Goal: Task Accomplishment & Management: Manage account settings

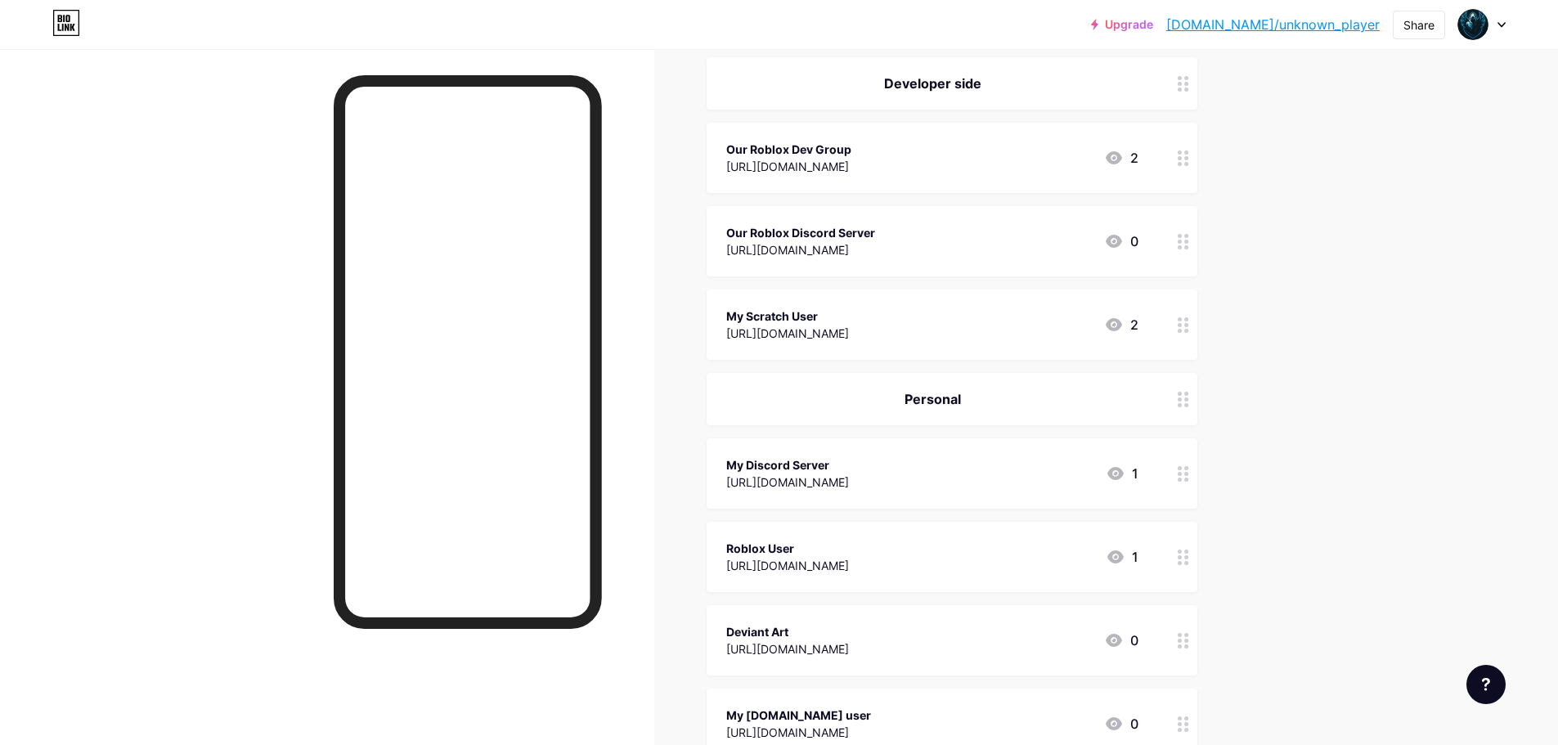
scroll to position [585, 0]
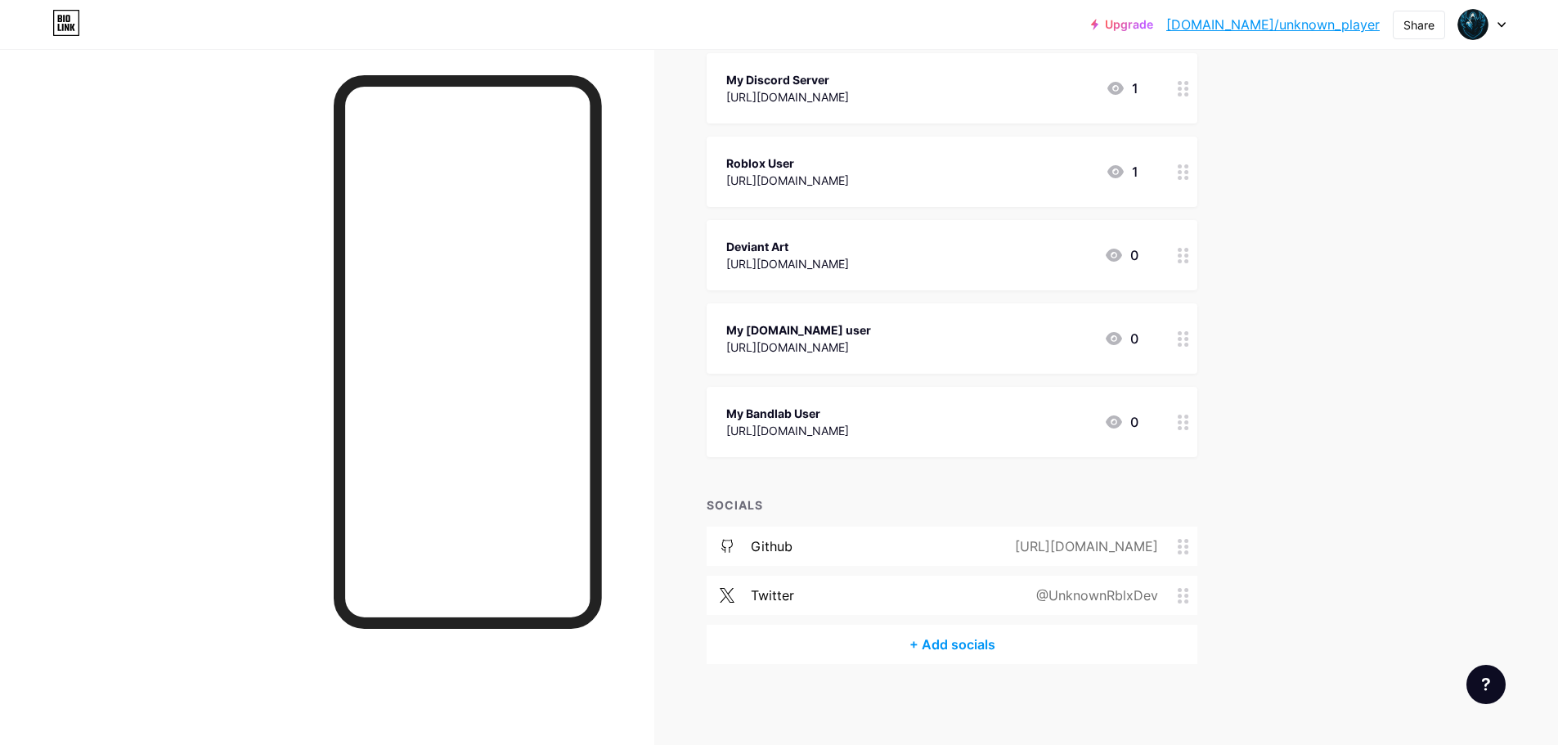
click at [1189, 599] on icon at bounding box center [1182, 596] width 11 height 16
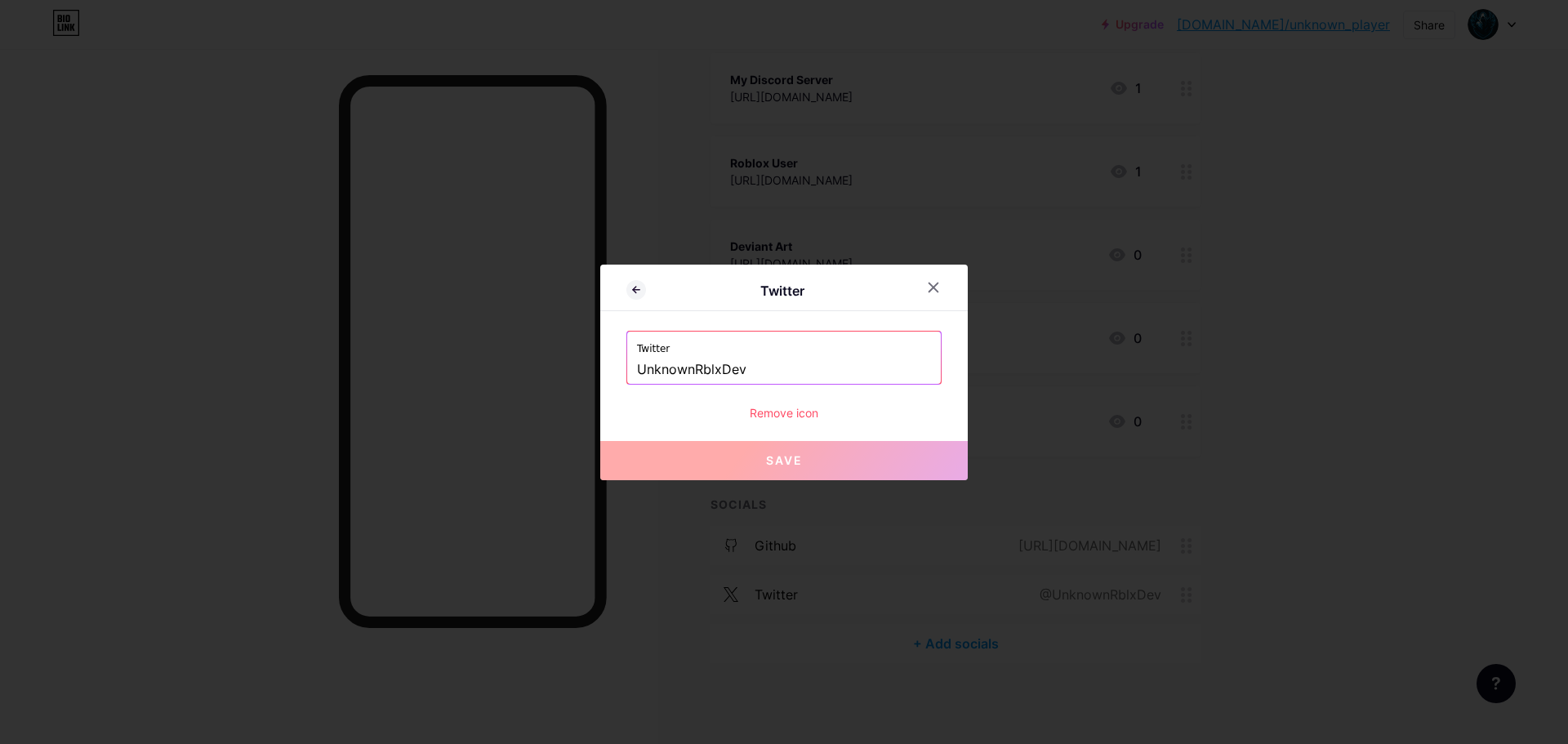
click at [799, 414] on div "Remove icon" at bounding box center [784, 412] width 316 height 17
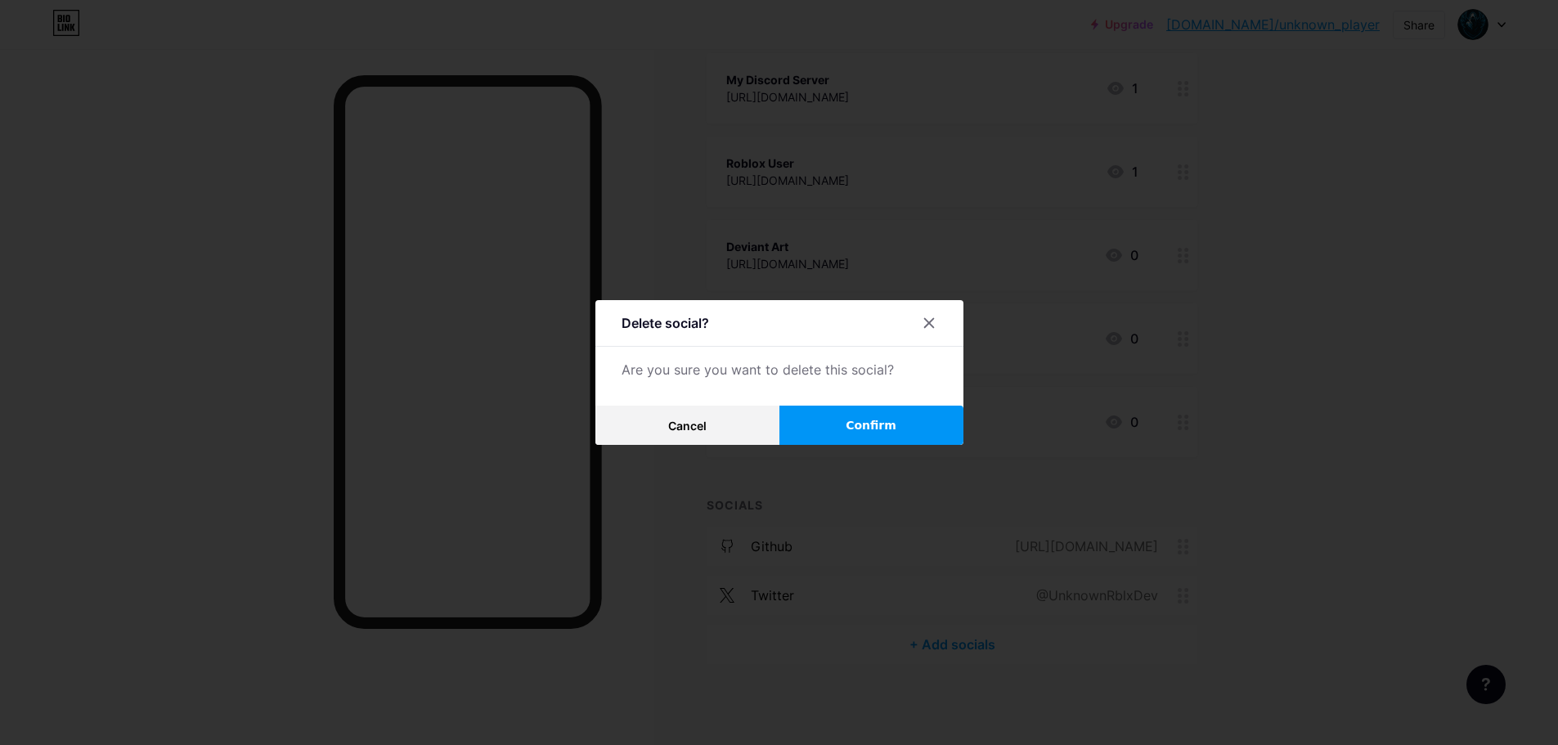
click at [848, 435] on button "Confirm" at bounding box center [871, 425] width 184 height 39
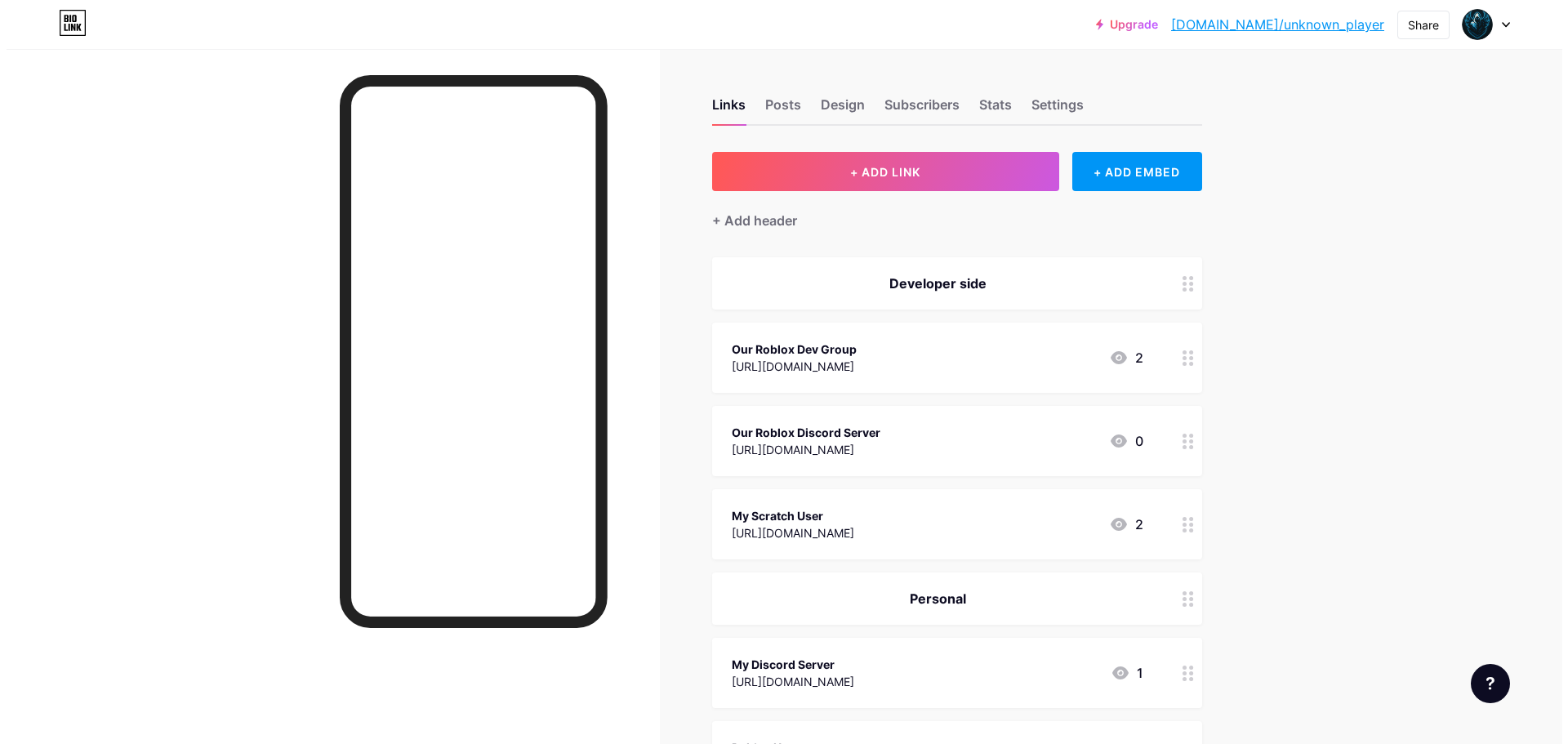
scroll to position [535, 0]
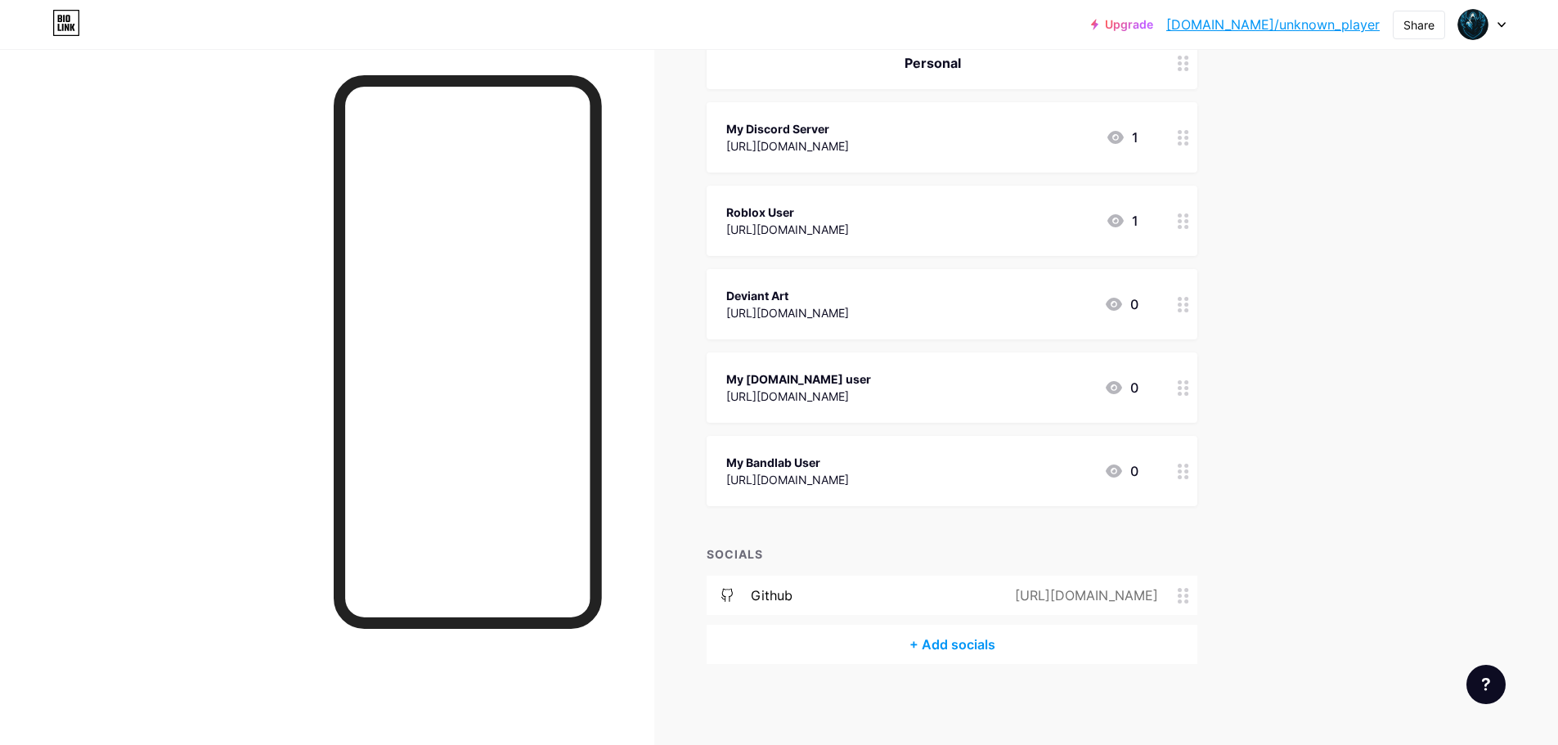
click at [1001, 631] on div "+ Add socials" at bounding box center [951, 644] width 491 height 39
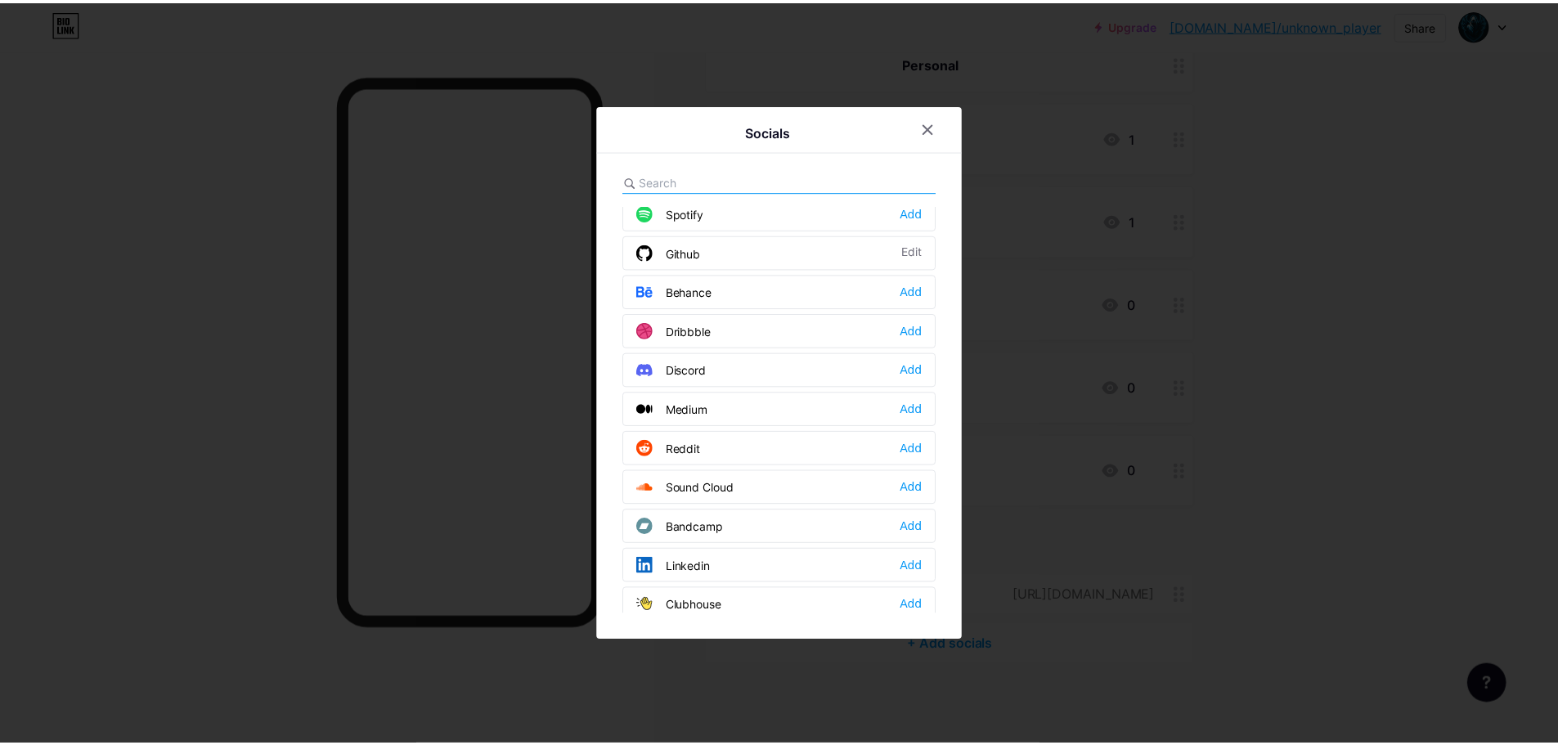
scroll to position [327, 0]
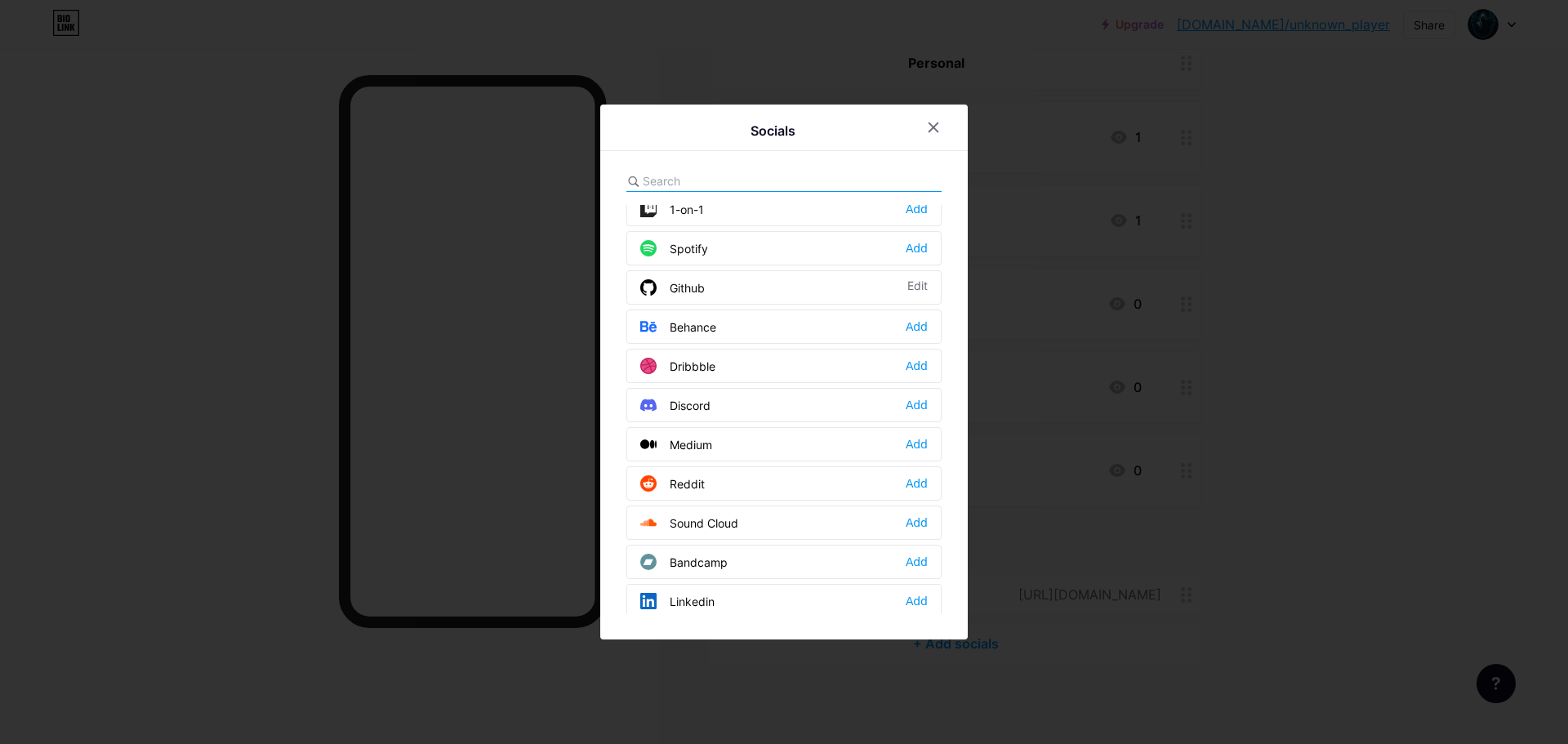
click at [925, 400] on div "Add" at bounding box center [917, 404] width 22 height 16
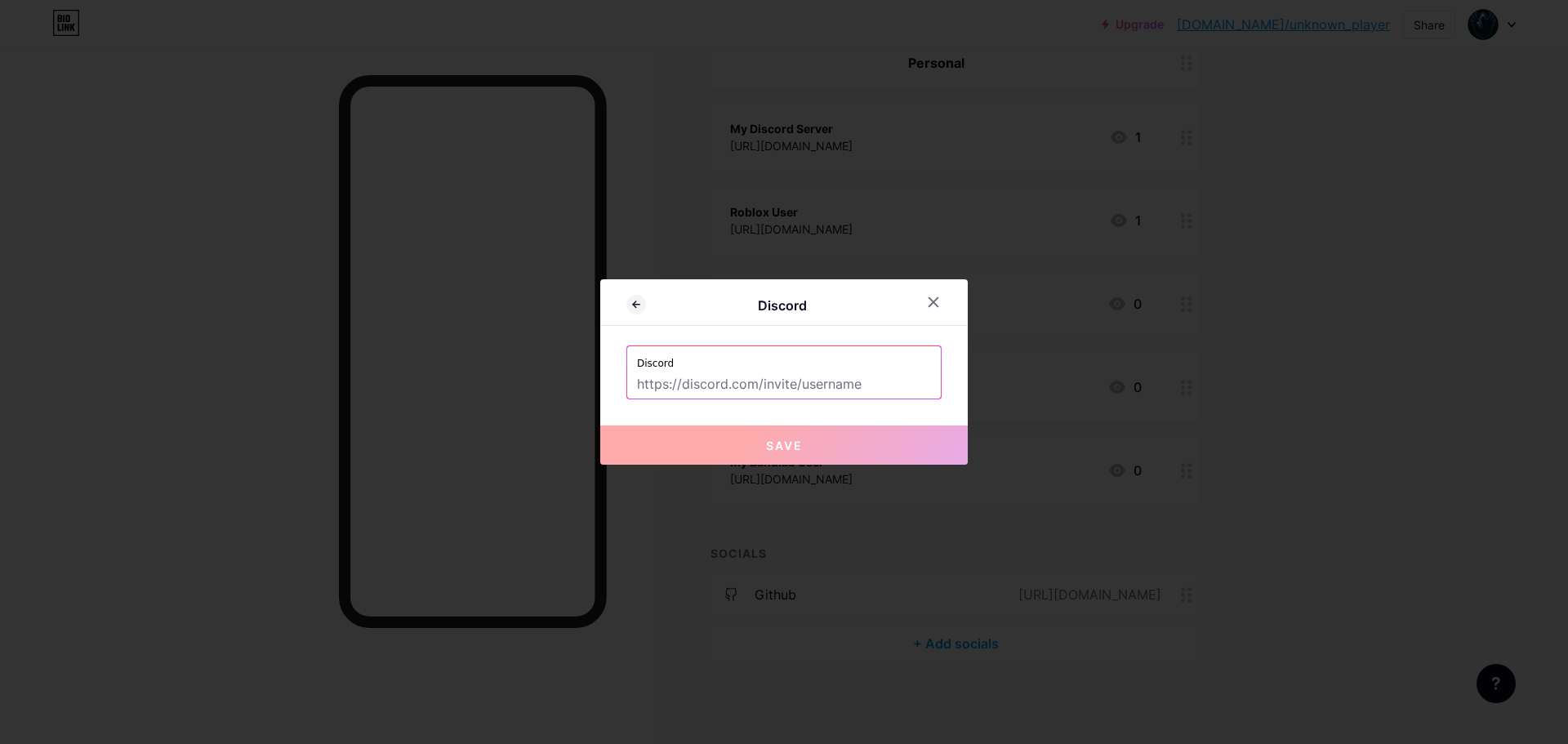
click at [909, 389] on input "text" at bounding box center [784, 384] width 294 height 28
paste input "[URL][DOMAIN_NAME]"
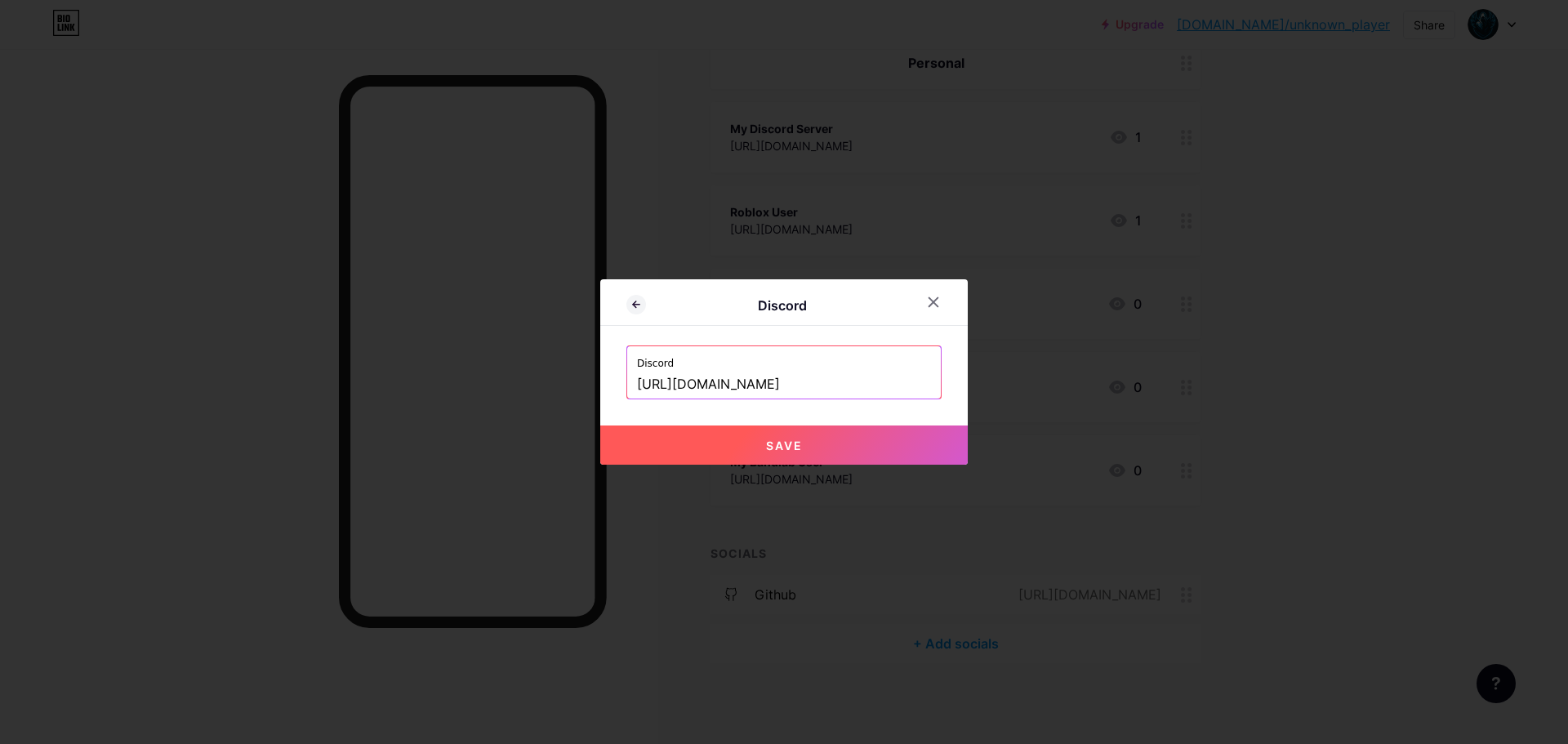
type input "[URL][DOMAIN_NAME]"
click at [775, 442] on span "Save" at bounding box center [784, 445] width 37 height 14
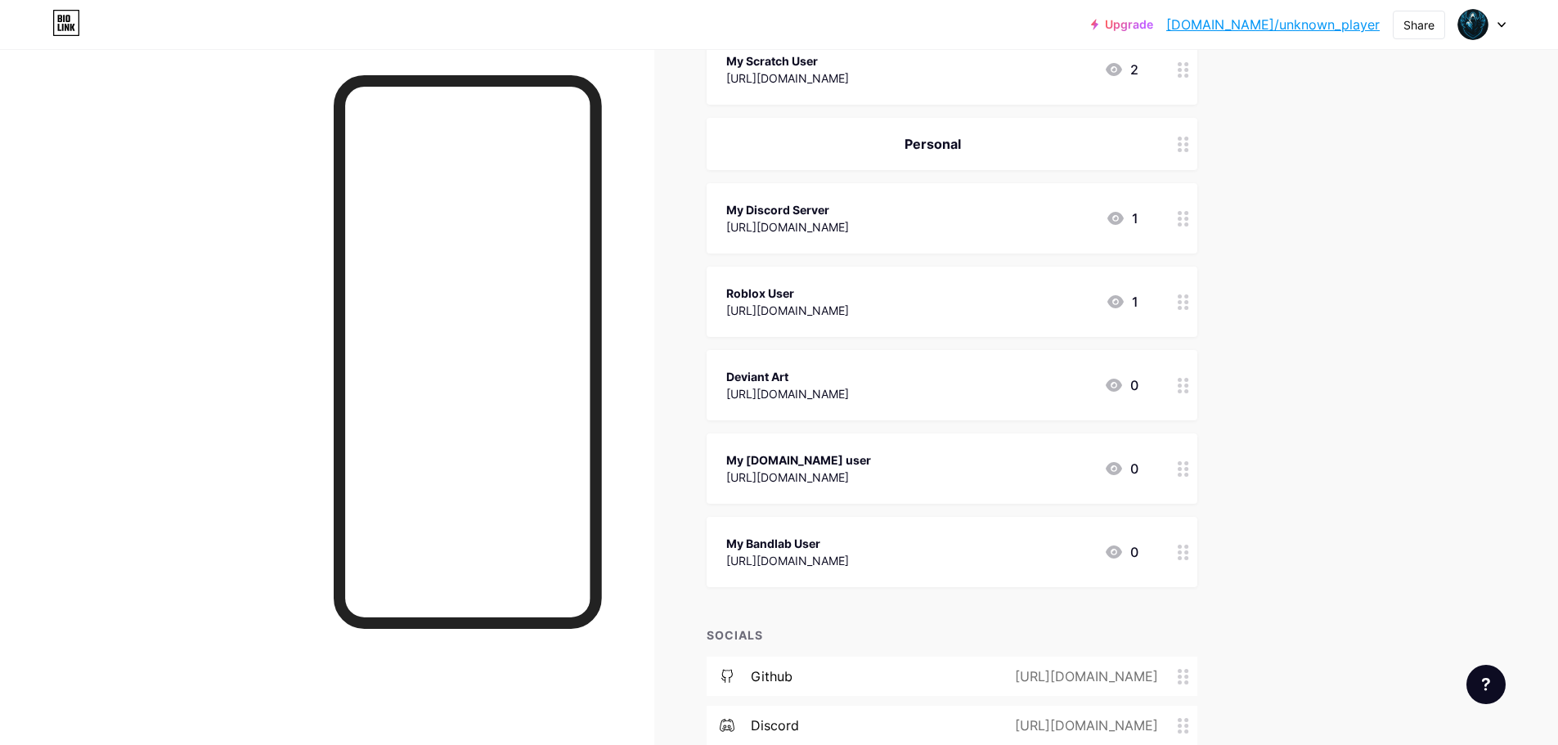
scroll to position [422, 0]
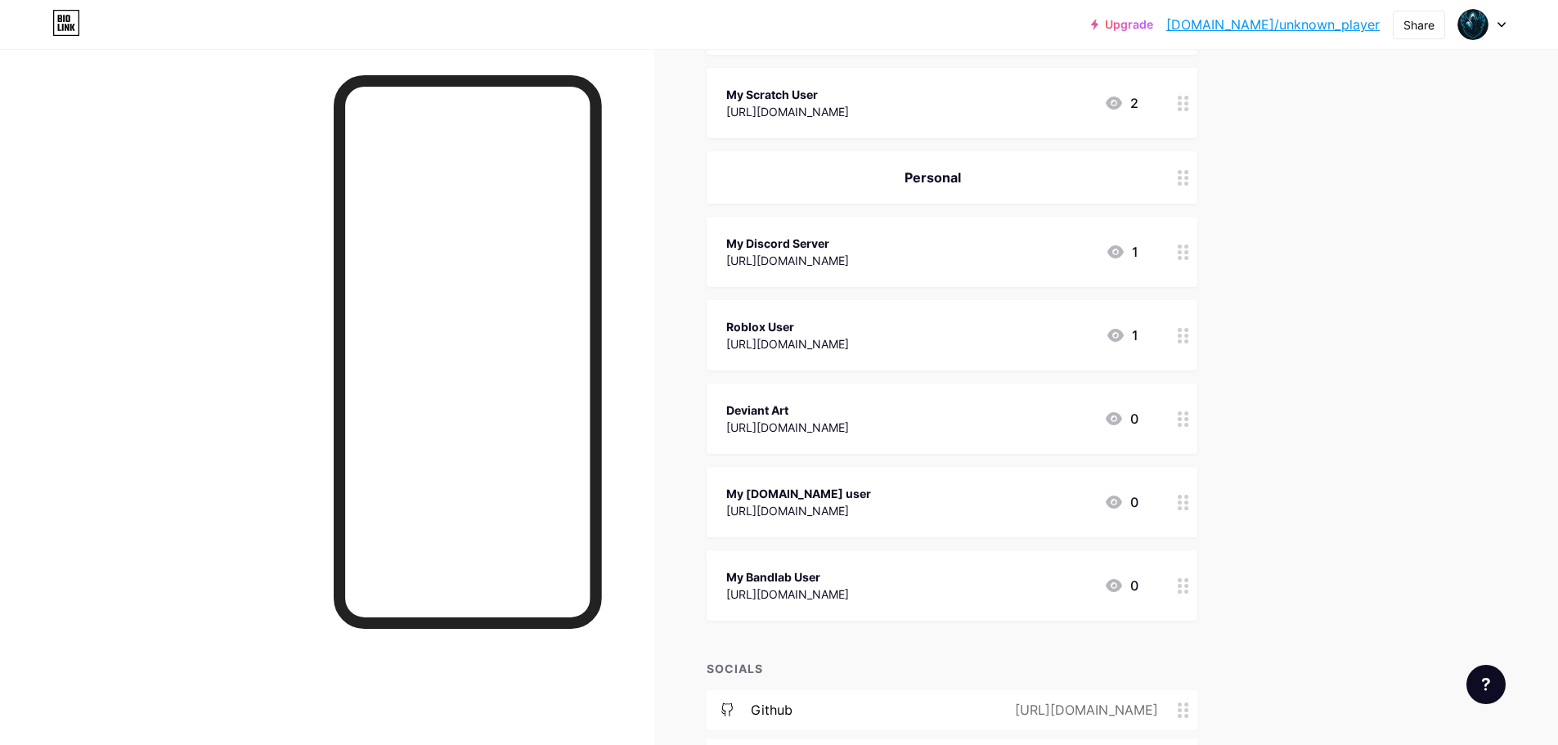
click at [1181, 252] on circle at bounding box center [1179, 252] width 4 height 4
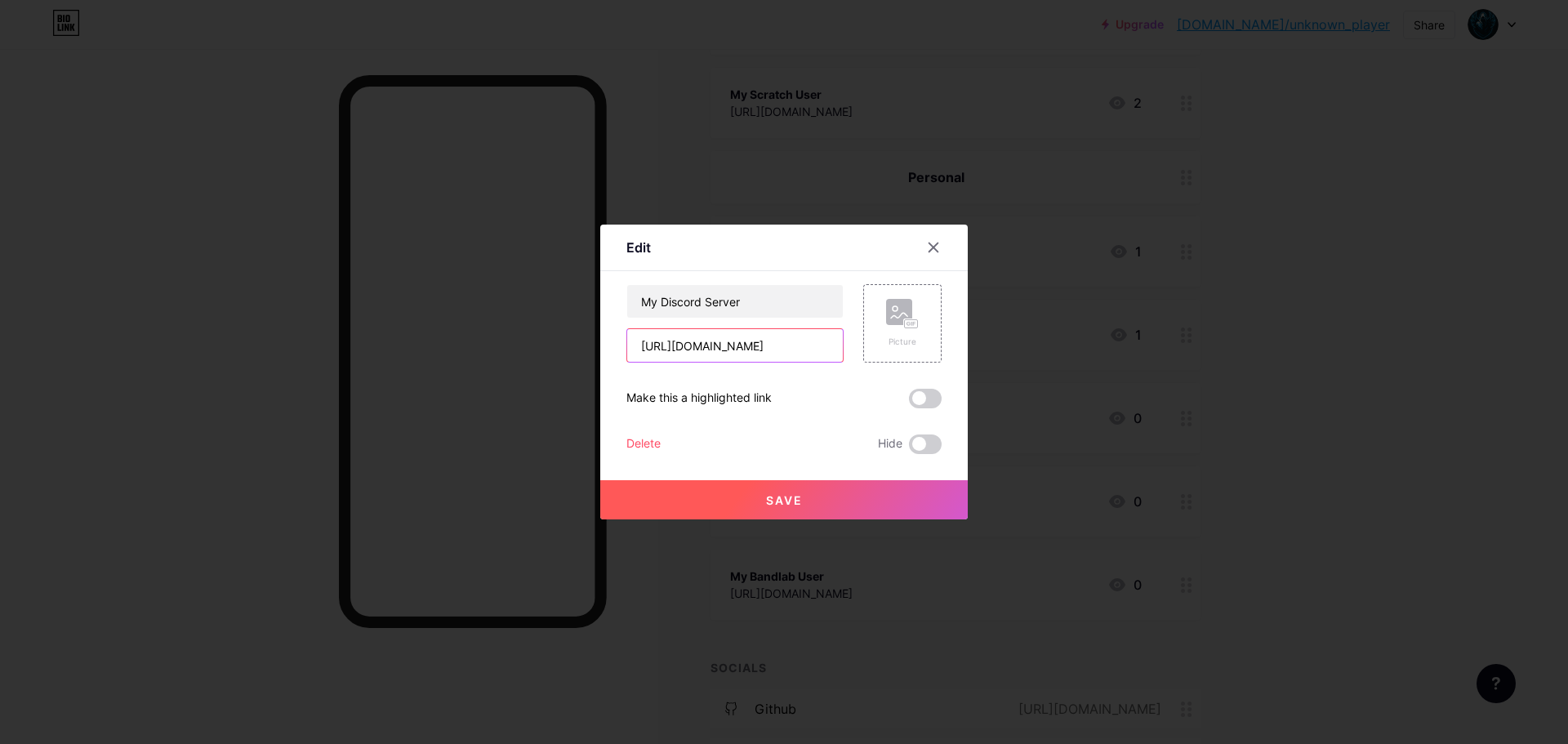
drag, startPoint x: 823, startPoint y: 343, endPoint x: 544, endPoint y: 344, distance: 279.0
click at [544, 344] on div "Edit Content YouTube Play YouTube video without leaving your page. ADD Vimeo Pl…" at bounding box center [784, 372] width 1568 height 744
paste input "DhcbPNRHwu"
type input "[URL][DOMAIN_NAME]"
click at [905, 338] on div "Picture" at bounding box center [902, 342] width 33 height 12
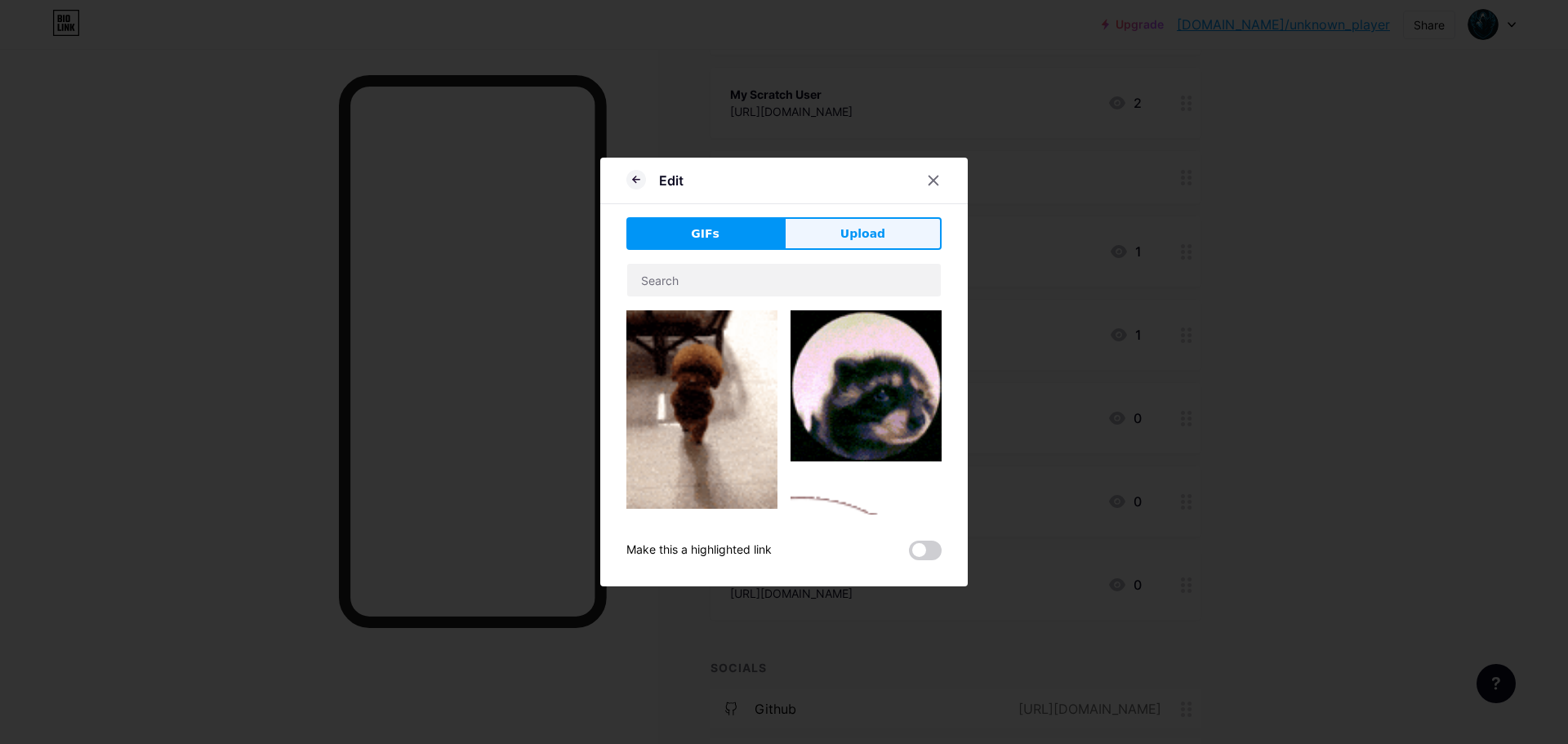
click at [862, 231] on span "Upload" at bounding box center [862, 234] width 45 height 17
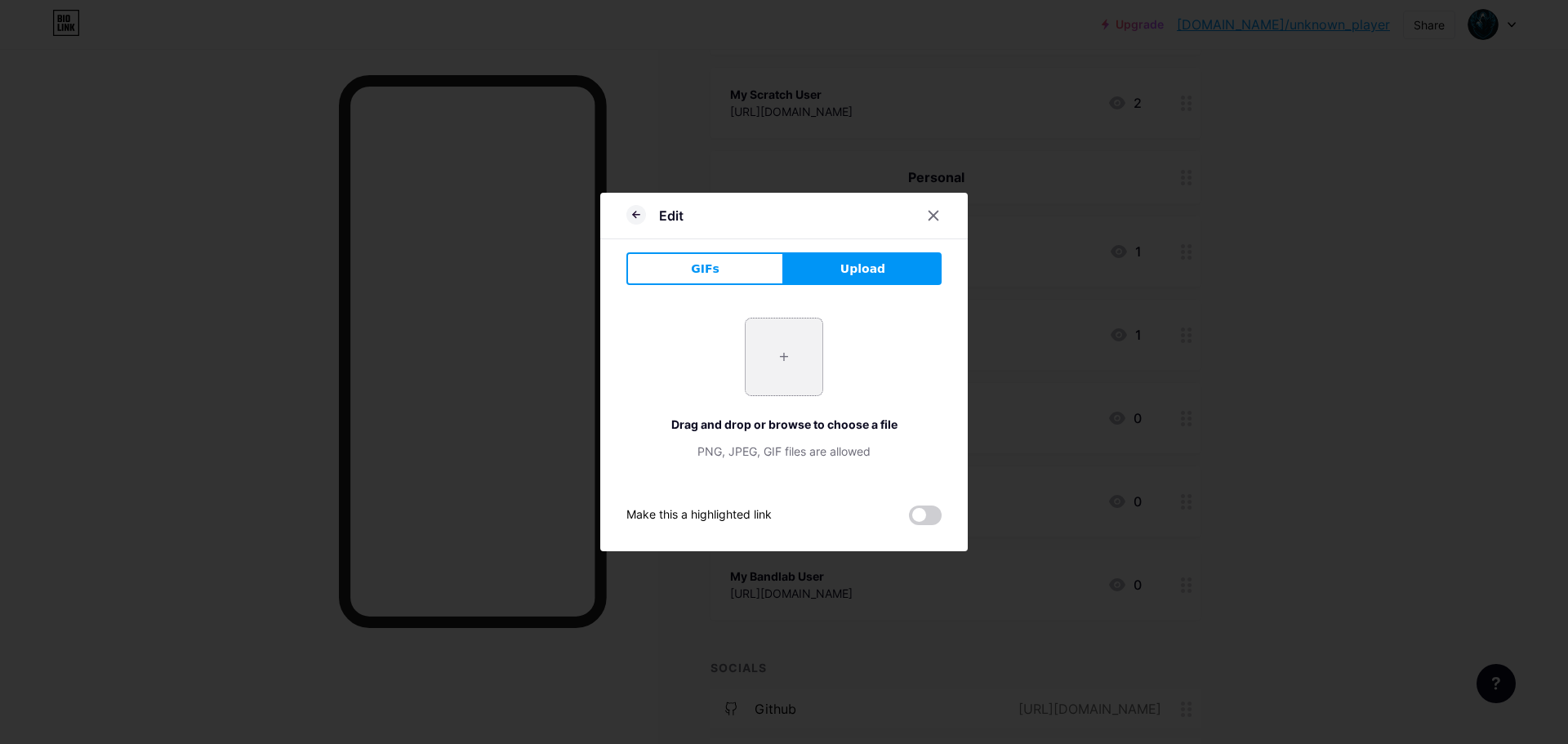
click at [808, 338] on input "file" at bounding box center [783, 357] width 77 height 77
type input "C:\fakepath\ChatGPT Image [DATE], 11_38_06 PM.png"
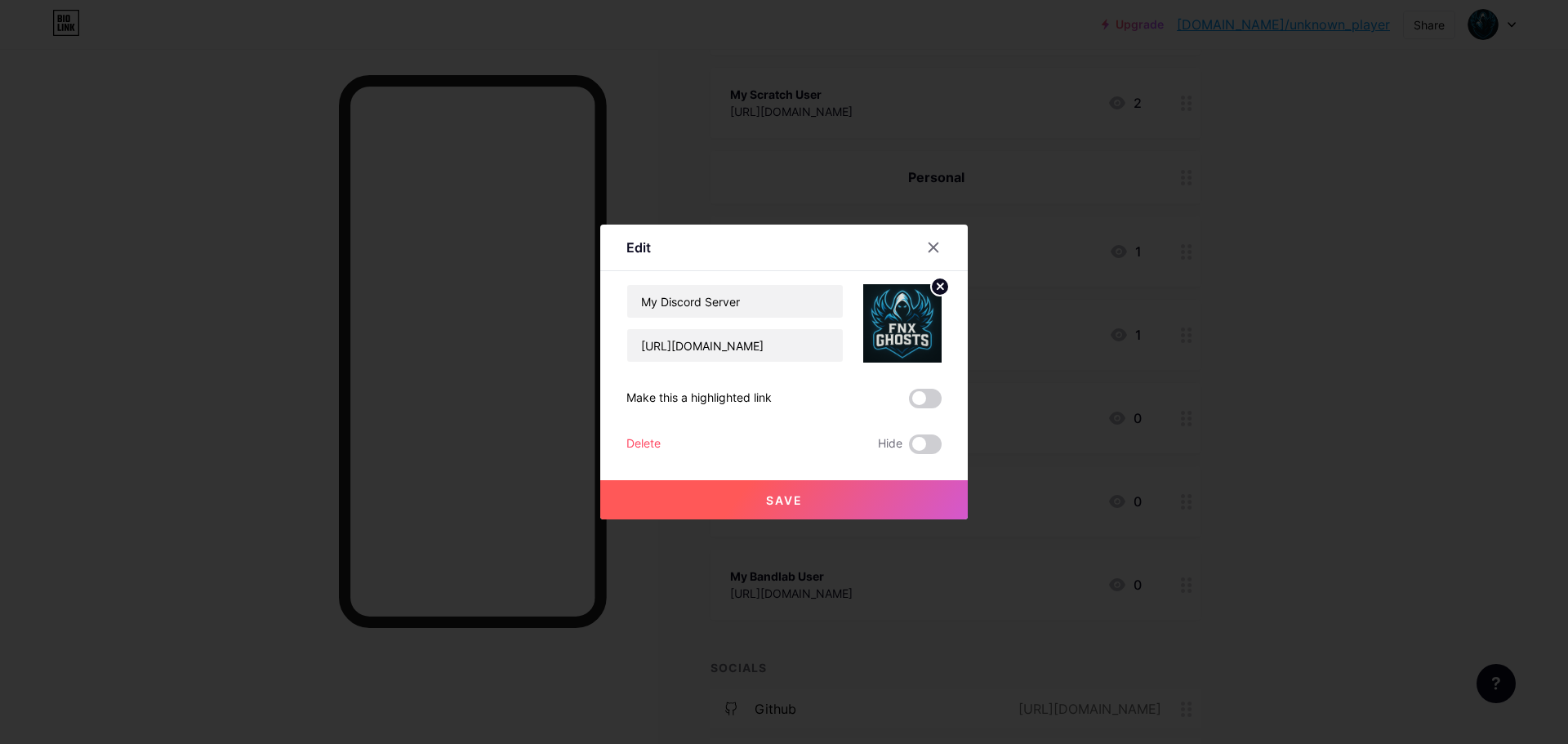
click at [847, 496] on button "Save" at bounding box center [784, 499] width 368 height 39
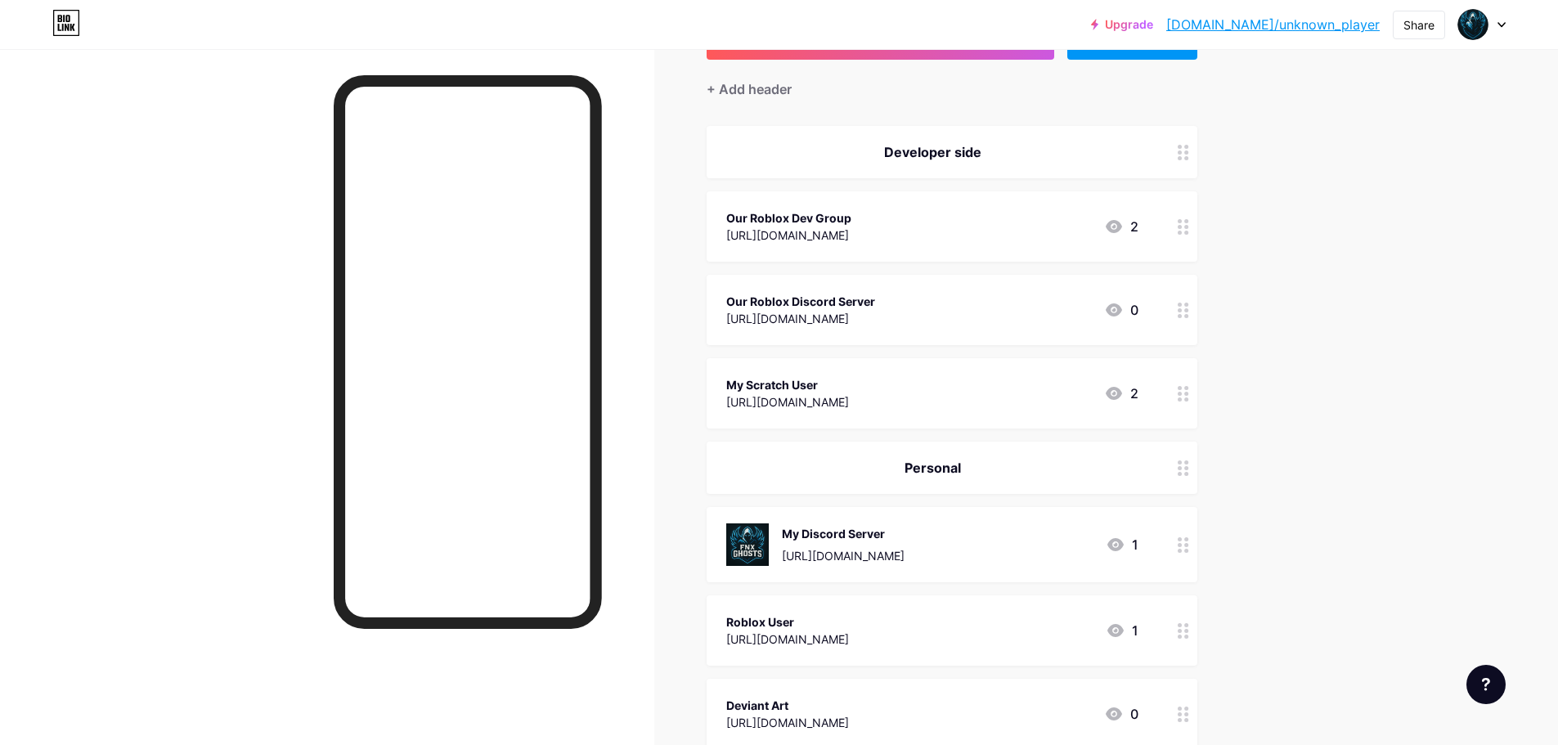
scroll to position [0, 0]
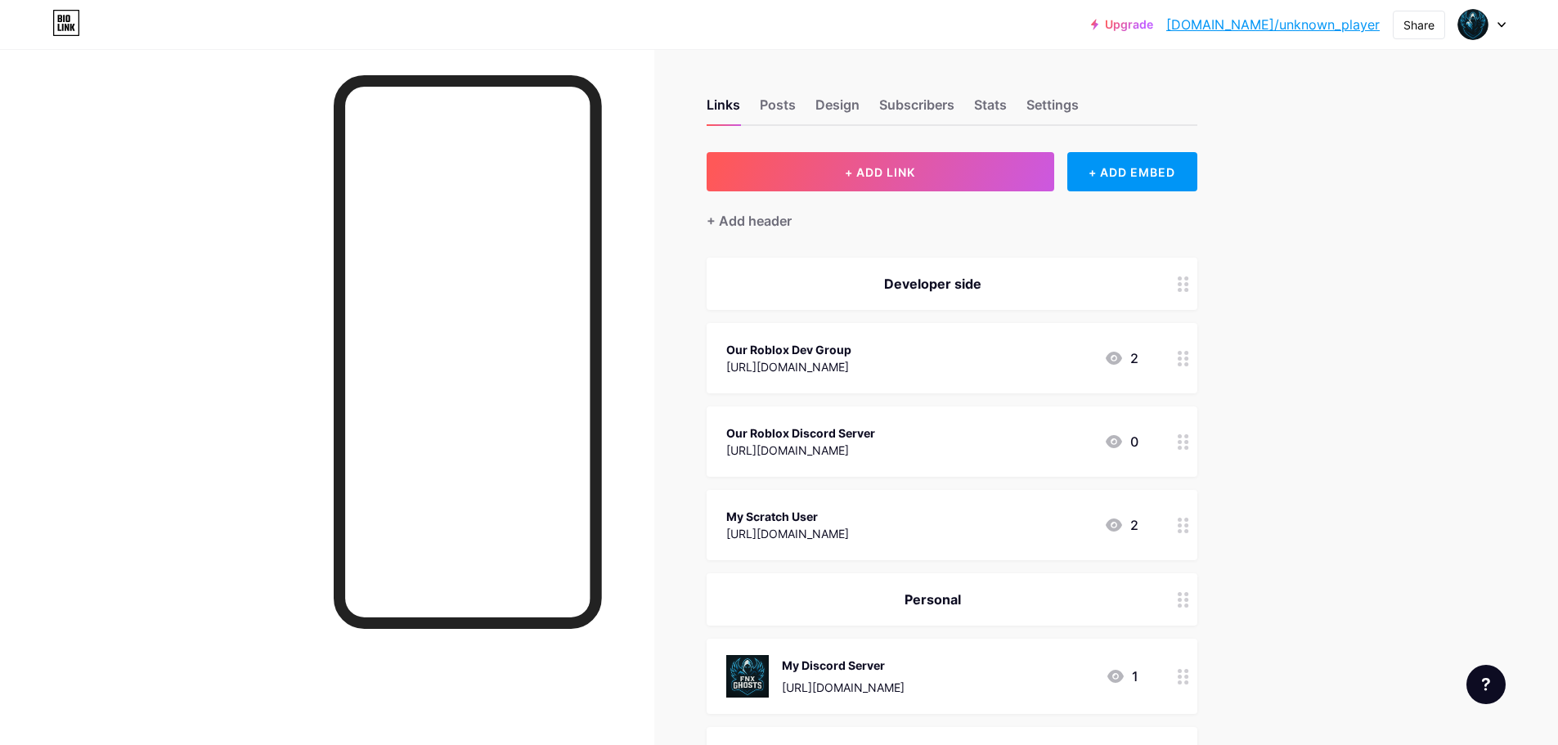
click at [1182, 445] on icon at bounding box center [1182, 442] width 11 height 16
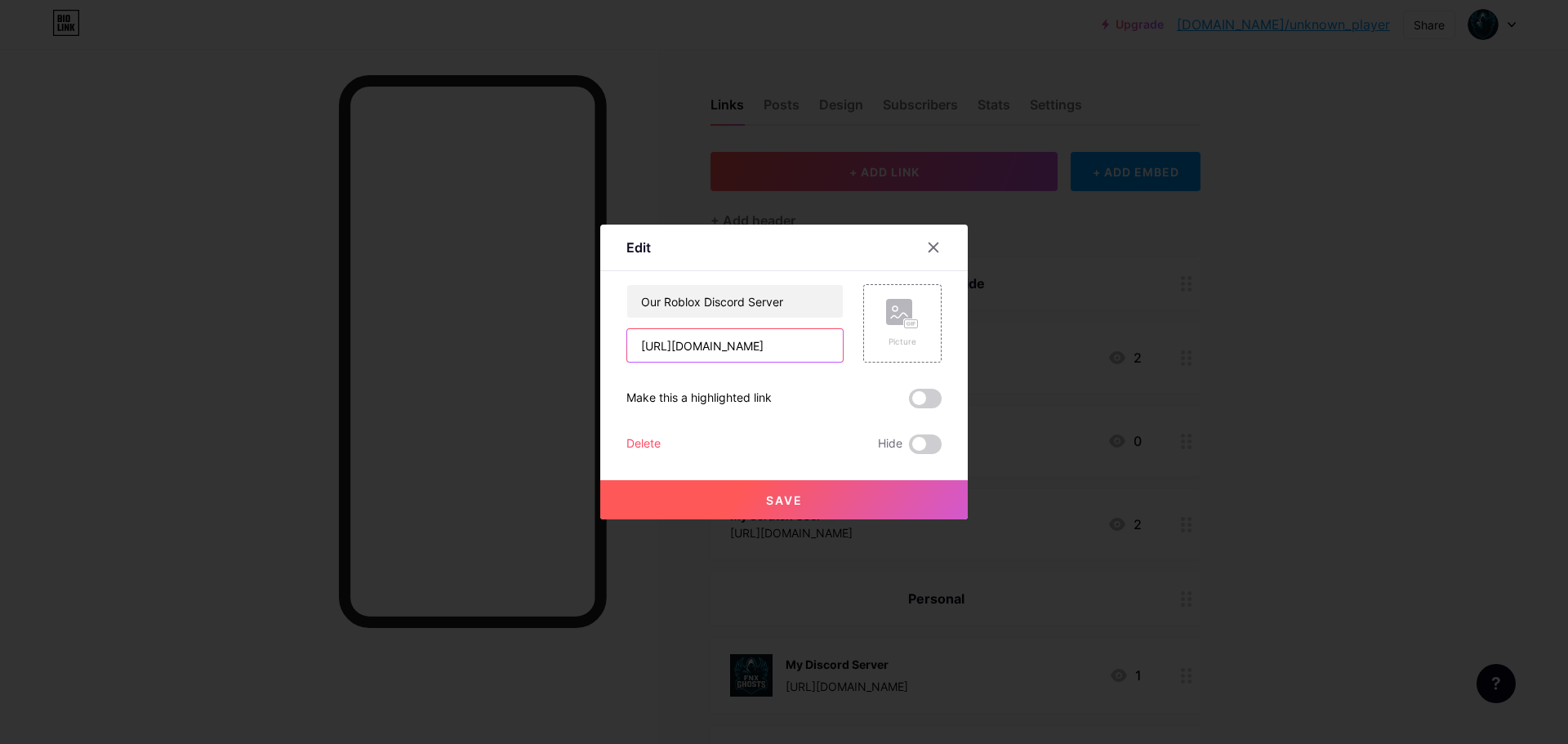
drag, startPoint x: 814, startPoint y: 344, endPoint x: 530, endPoint y: 364, distance: 284.7
click at [530, 364] on div "Edit Content YouTube Play YouTube video without leaving your page. ADD Vimeo Pl…" at bounding box center [784, 372] width 1568 height 744
paste input "tn2wzNdRDu"
type input "[URL][DOMAIN_NAME]"
click at [880, 494] on button "Save" at bounding box center [784, 499] width 368 height 39
